Goal: Ask a question

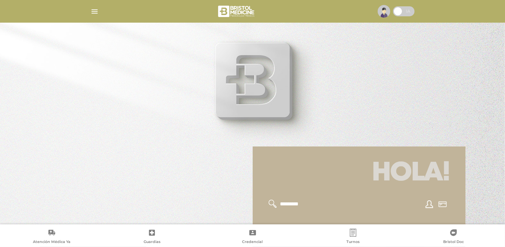
click at [407, 12] on span at bounding box center [404, 11] width 22 height 10
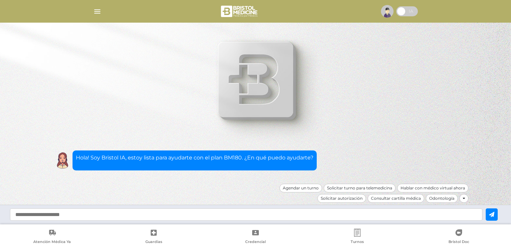
click at [461, 199] on div at bounding box center [463, 198] width 9 height 9
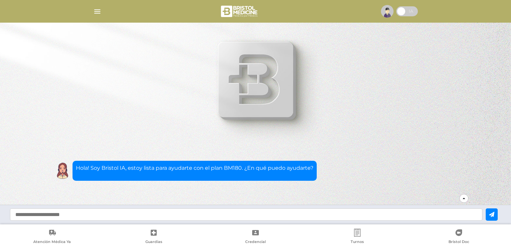
click at [465, 200] on div at bounding box center [463, 198] width 9 height 9
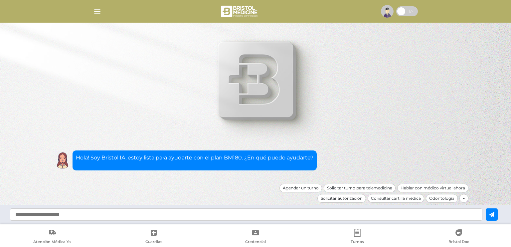
click at [178, 214] on input "text" at bounding box center [246, 214] width 472 height 12
type input "**********"
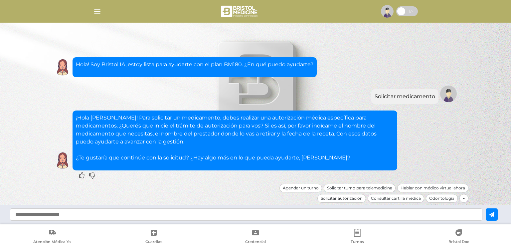
click at [403, 12] on span at bounding box center [407, 11] width 22 height 10
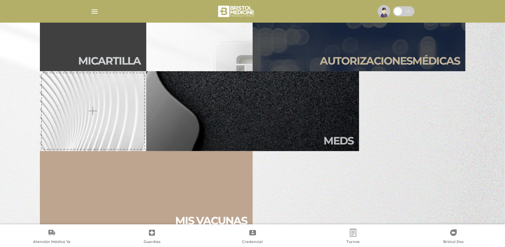
scroll to position [199, 0]
